Goal: Task Accomplishment & Management: Manage account settings

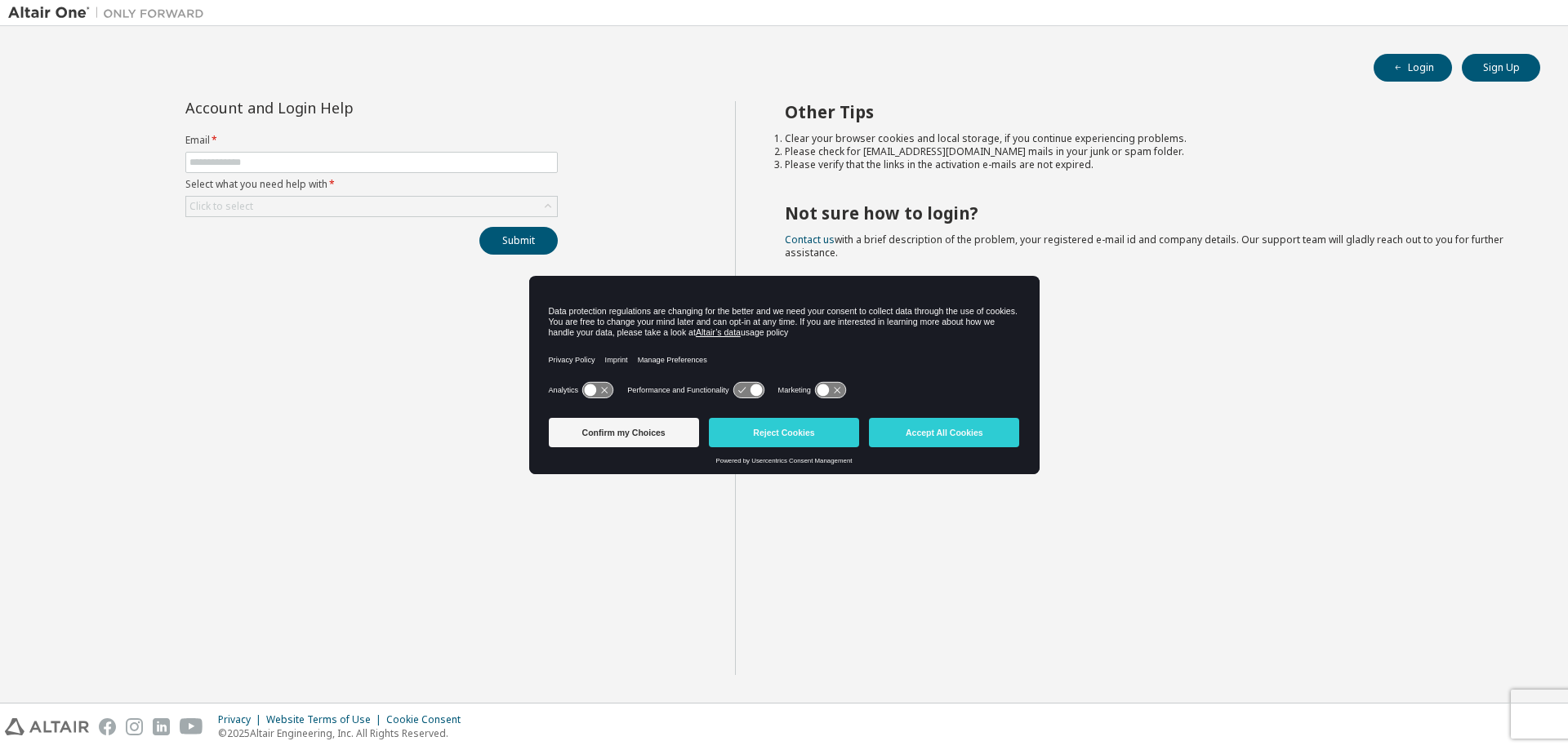
click at [740, 482] on div "Other Tips Clear your browser cookies and local storage, if you continue experi…" at bounding box center [1147, 388] width 826 height 574
click at [973, 427] on button "Accept All Cookies" at bounding box center [943, 432] width 150 height 29
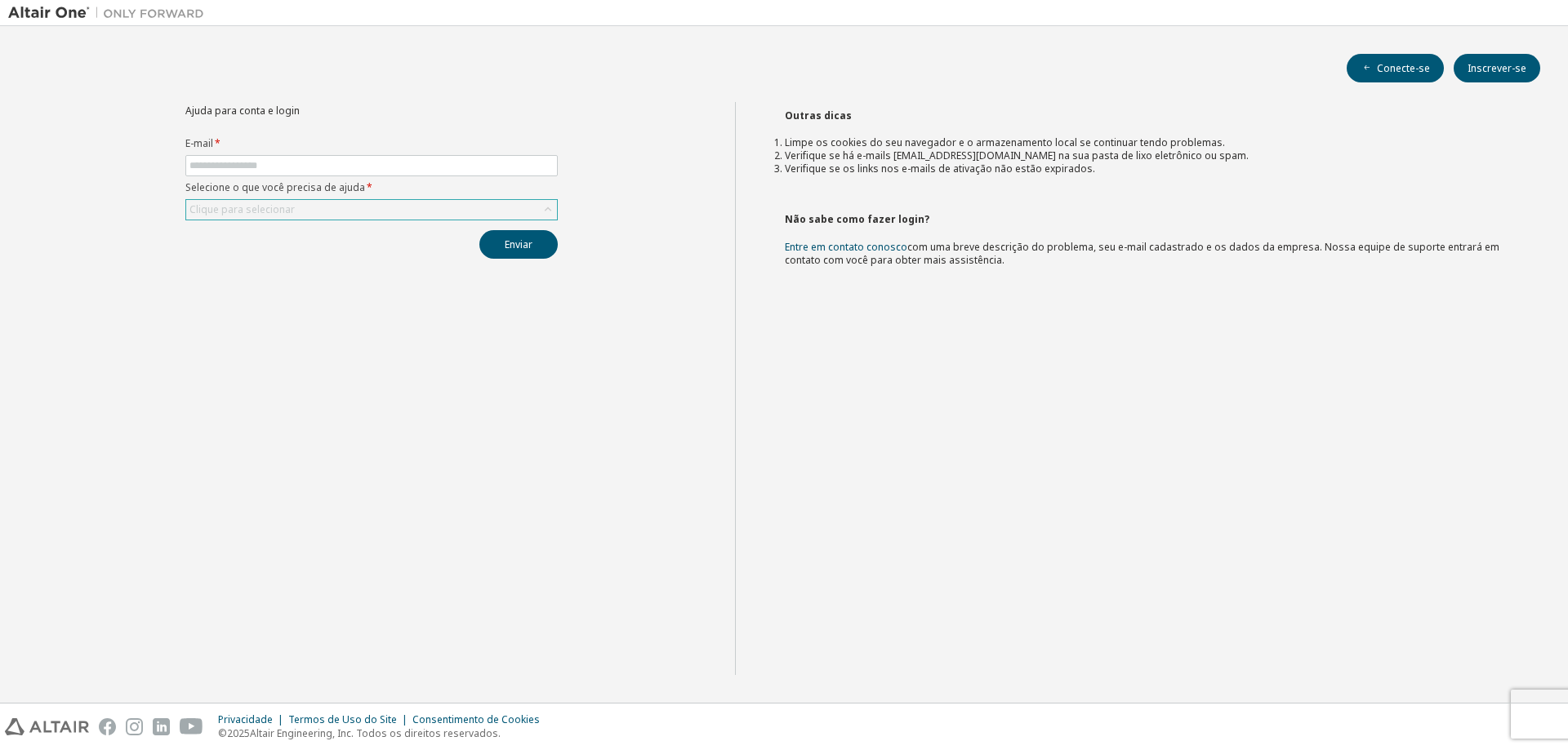
click at [444, 203] on div "Clique para selecionar" at bounding box center [372, 209] width 371 height 20
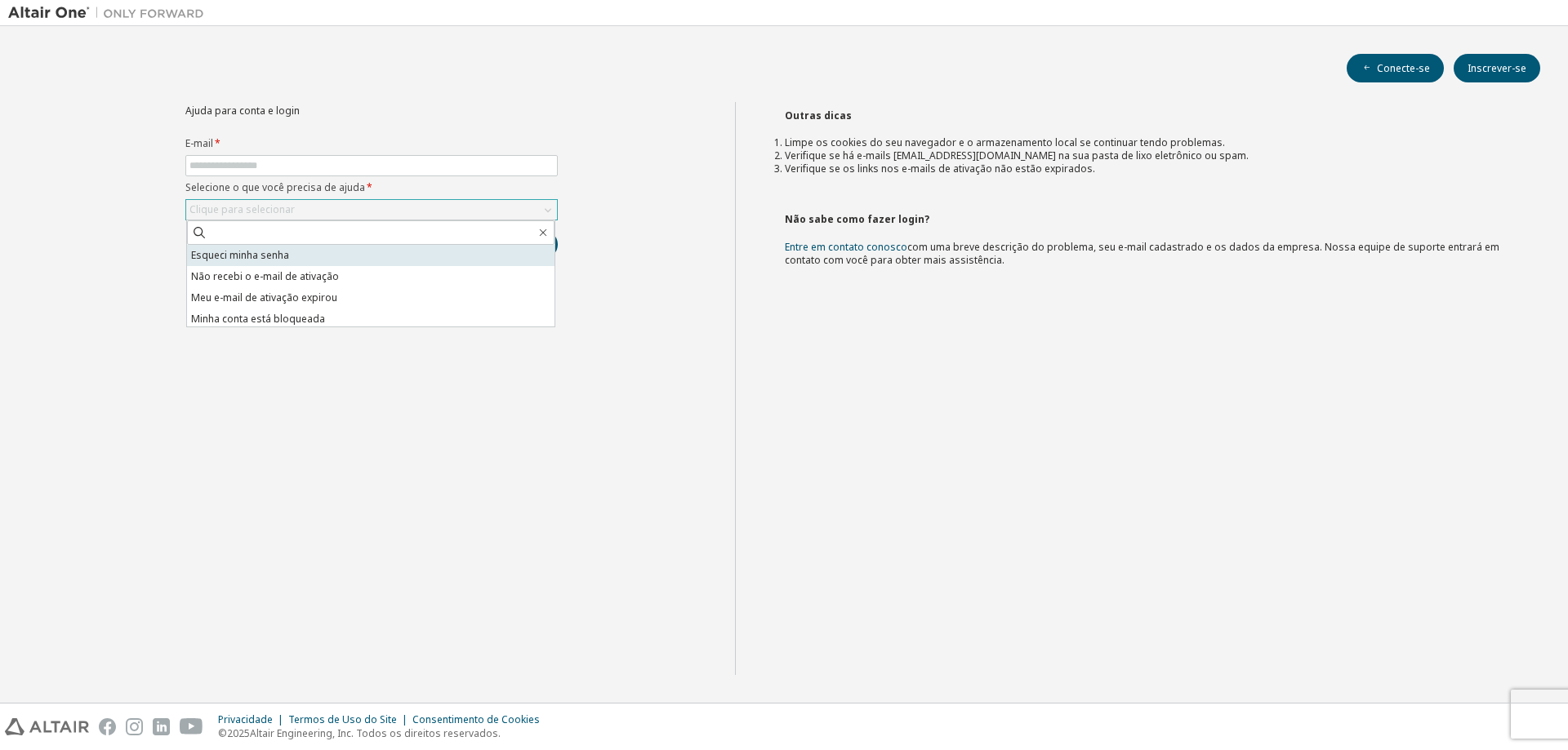
click at [384, 252] on li "Esqueci minha senha" at bounding box center [371, 255] width 367 height 21
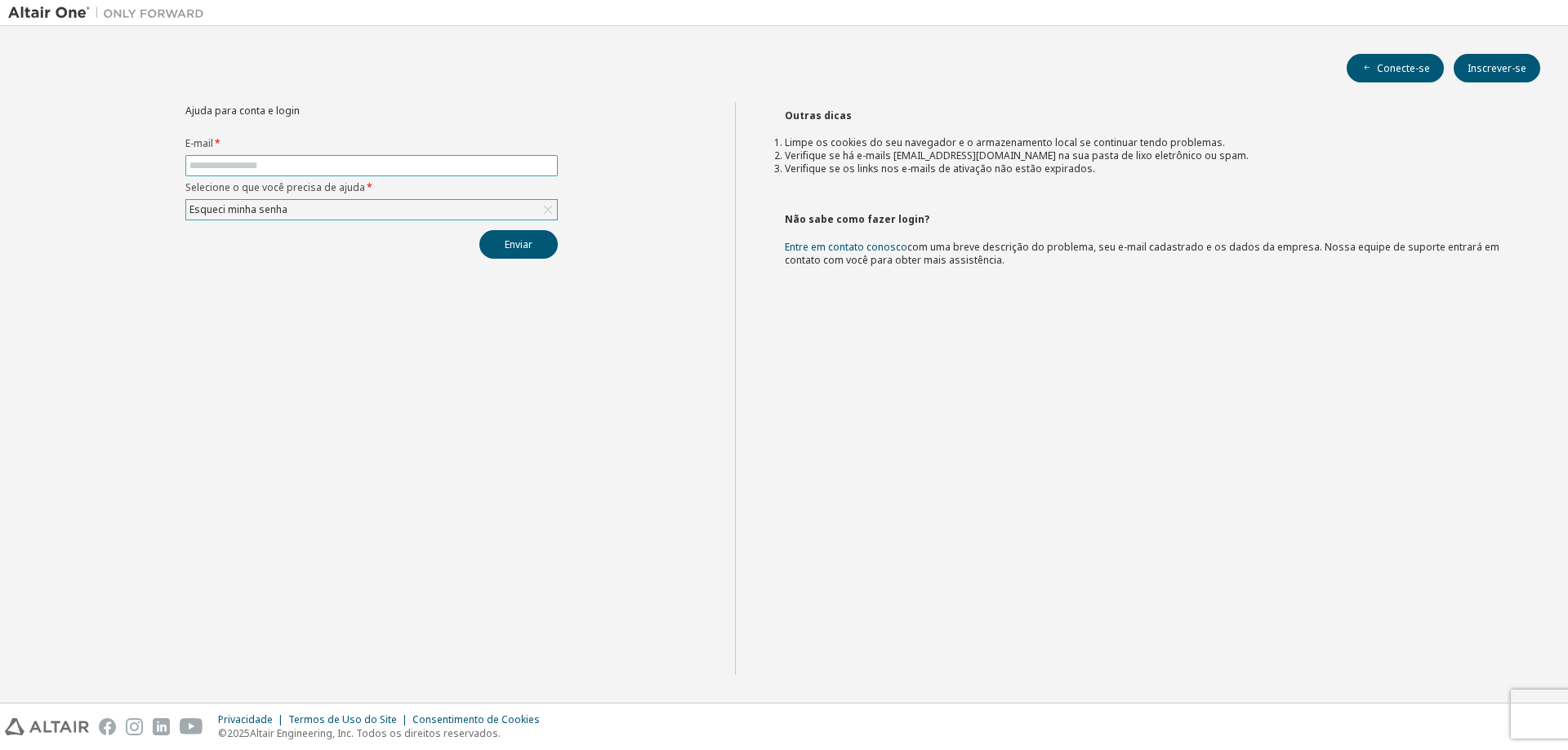
click at [380, 170] on input "text" at bounding box center [372, 166] width 364 height 13
type input "**********"
click at [515, 248] on font "Enviar" at bounding box center [518, 245] width 27 height 14
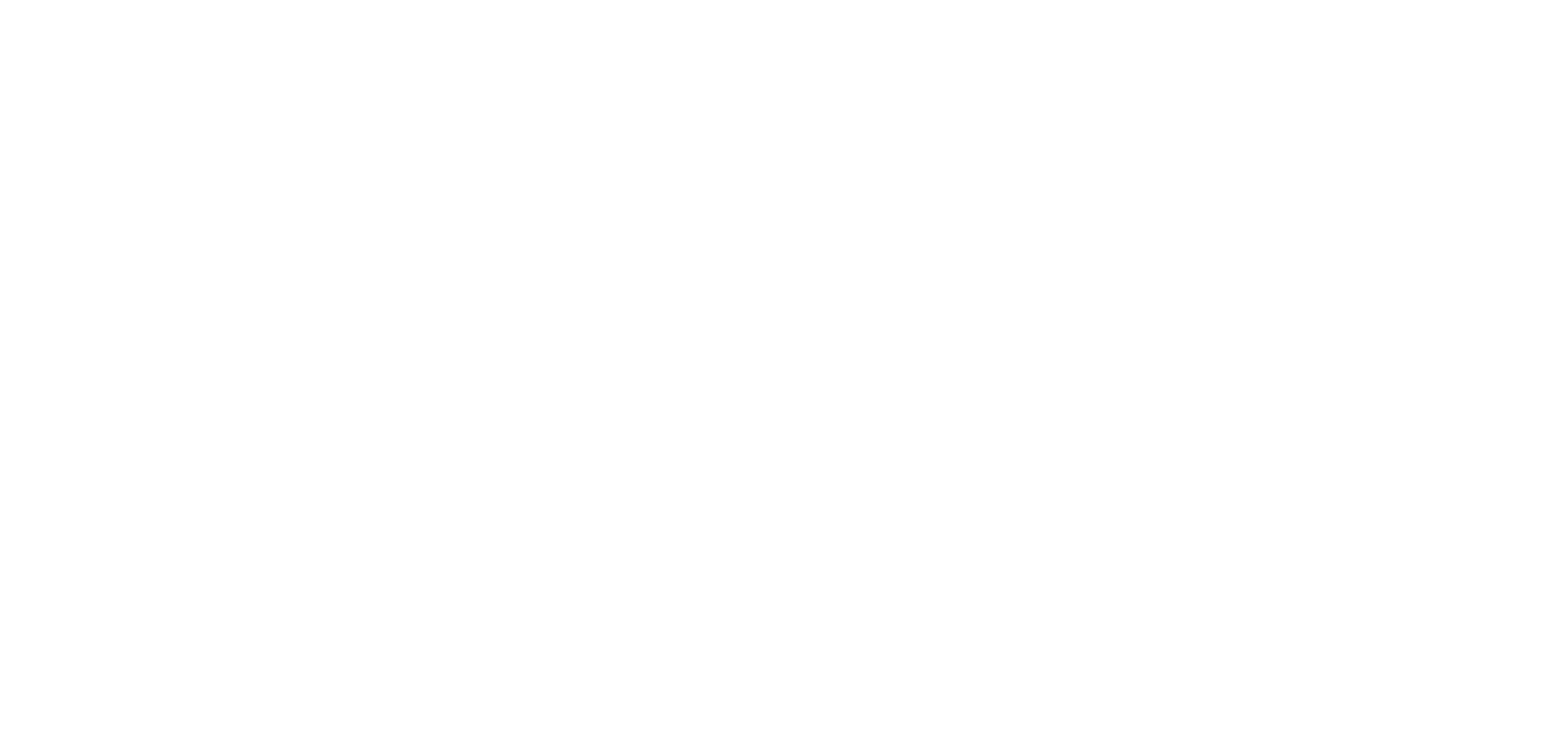
click at [959, 125] on div at bounding box center [784, 375] width 1568 height 750
click at [959, 124] on div at bounding box center [784, 375] width 1568 height 750
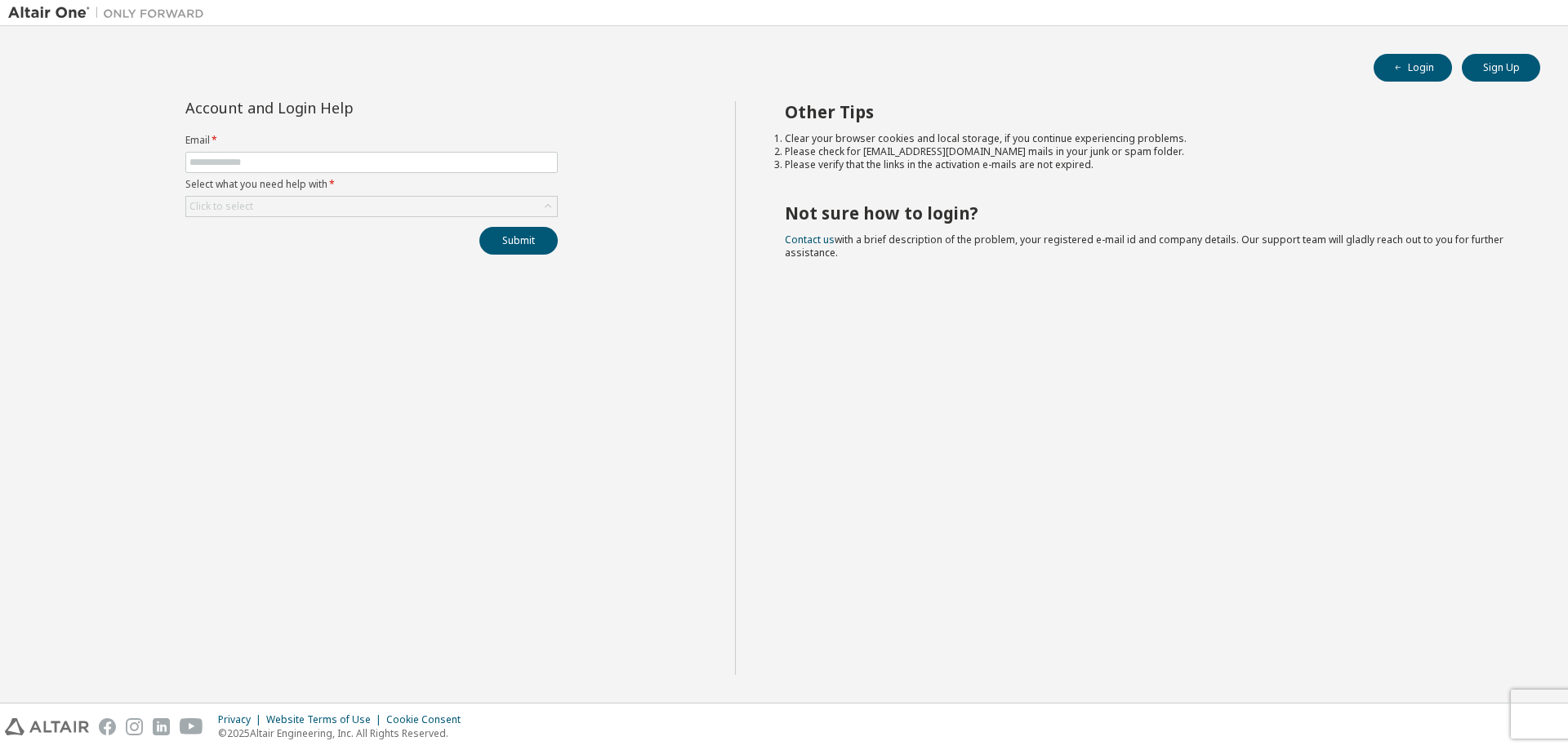
click at [1352, 126] on div "Other Tips Clear your browser cookies and local storage, if you continue experi…" at bounding box center [1147, 388] width 826 height 574
click at [486, 160] on input "text" at bounding box center [372, 162] width 364 height 13
type input "**********"
drag, startPoint x: 351, startPoint y: 159, endPoint x: 176, endPoint y: 160, distance: 175.0
click at [176, 160] on div "**********" at bounding box center [372, 178] width 392 height 154
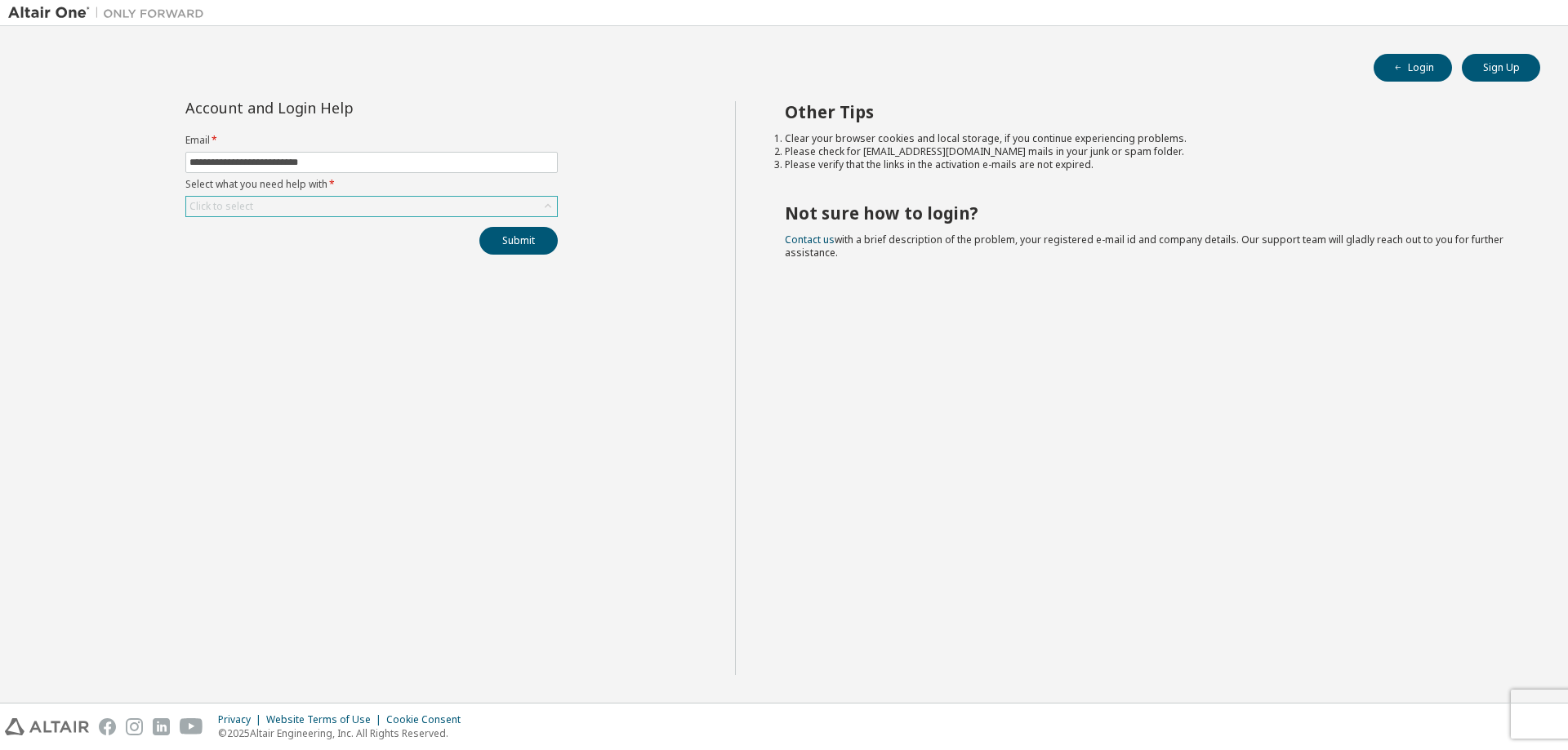
click at [318, 199] on div "Click to select" at bounding box center [372, 206] width 371 height 20
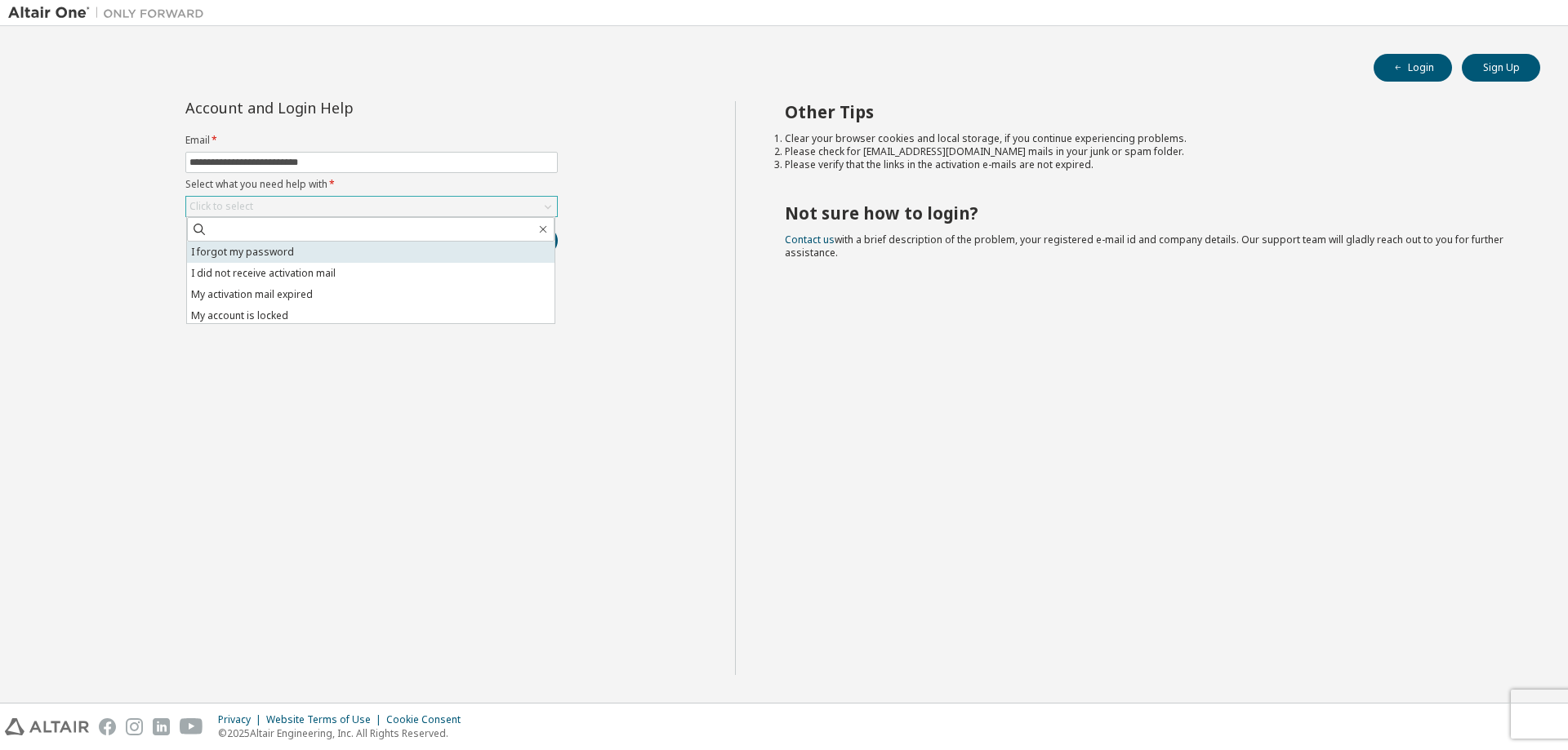
click at [293, 249] on li "I forgot my password" at bounding box center [371, 252] width 367 height 21
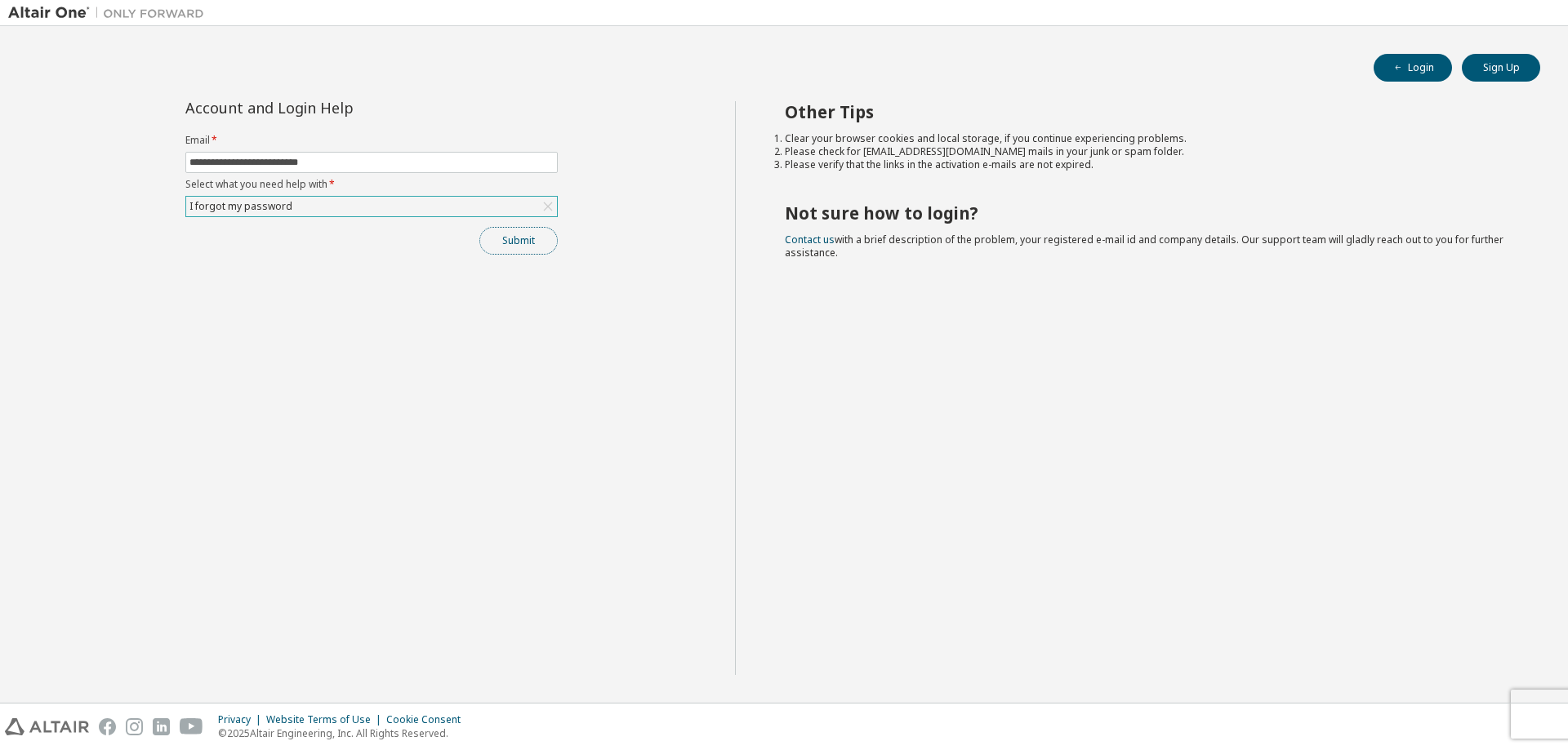
click at [529, 244] on button "Submit" at bounding box center [518, 240] width 78 height 27
